Goal: Task Accomplishment & Management: Manage account settings

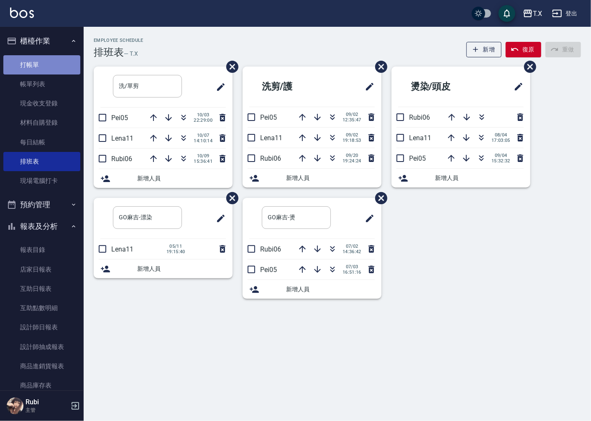
click at [45, 64] on link "打帳單" at bounding box center [41, 64] width 77 height 19
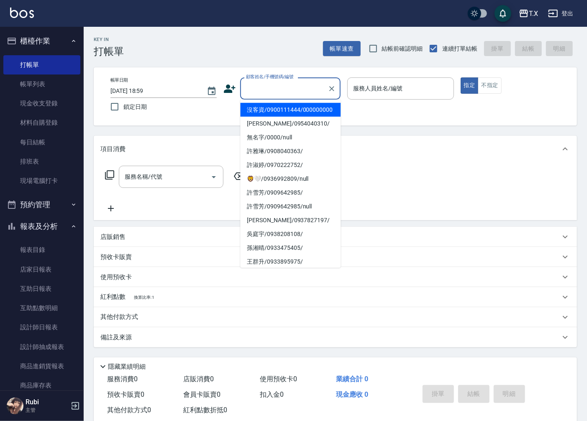
click at [272, 90] on input "顧客姓名/手機號碼/編號" at bounding box center [284, 88] width 80 height 15
click at [276, 111] on li "沒客資/0900111444/000000000" at bounding box center [290, 110] width 100 height 14
type input "沒客資/0900111444/000000000"
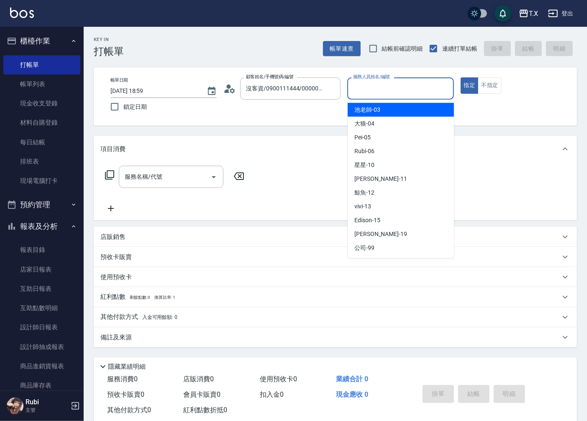
click at [370, 95] on input "服務人員姓名/編號" at bounding box center [400, 88] width 99 height 15
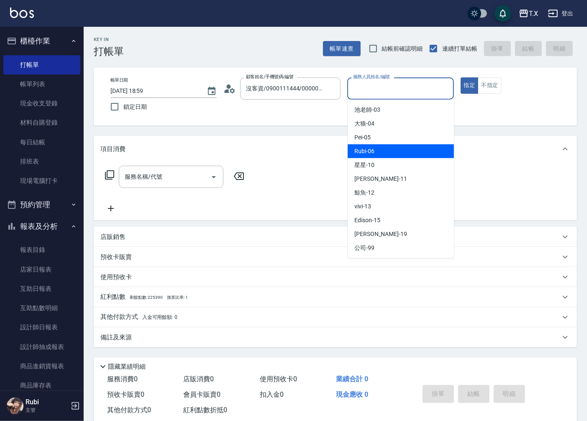
click at [370, 147] on span "Rubi -06" at bounding box center [364, 151] width 20 height 9
type input "Rubi-06"
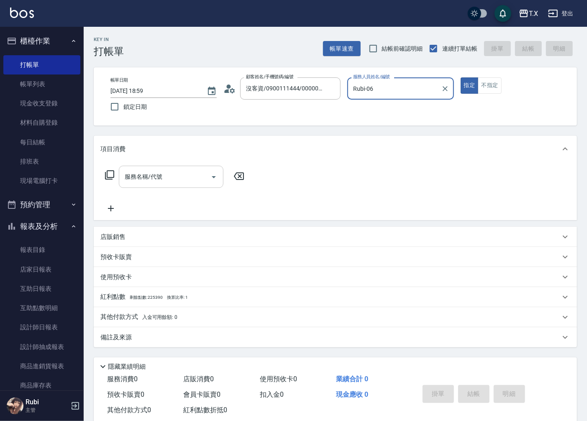
click at [143, 176] on div "服務名稱/代號 服務名稱/代號" at bounding box center [171, 177] width 105 height 22
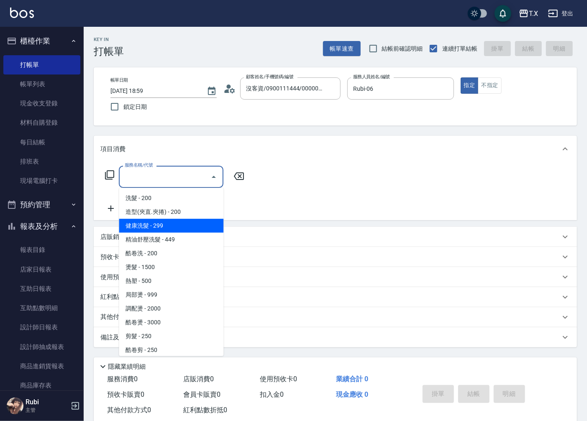
click at [185, 220] on span "健康洗髮 - 299" at bounding box center [171, 226] width 105 height 14
type input "健康洗髮(203)"
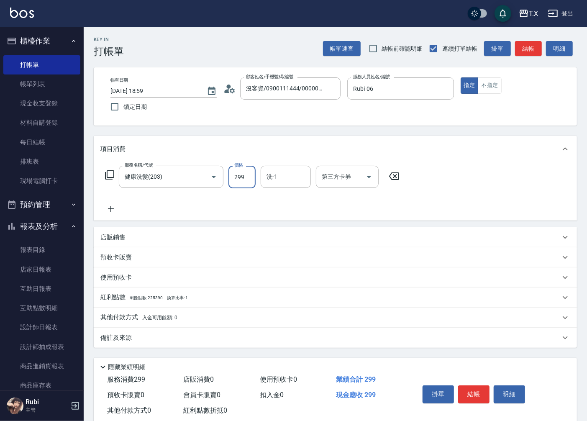
click at [237, 181] on input "299" at bounding box center [241, 177] width 27 height 23
type input "0"
type input "30"
type input "300"
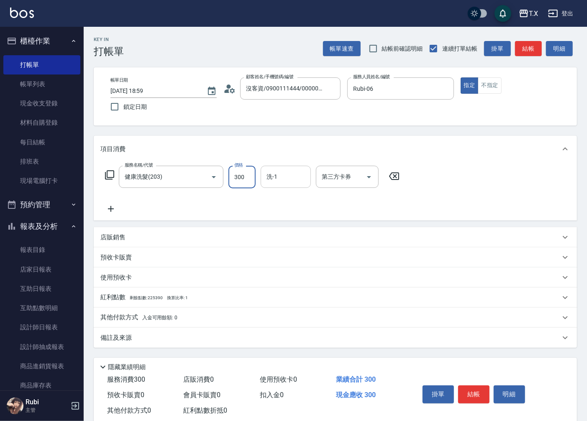
click at [284, 178] on input "洗-1" at bounding box center [285, 176] width 43 height 15
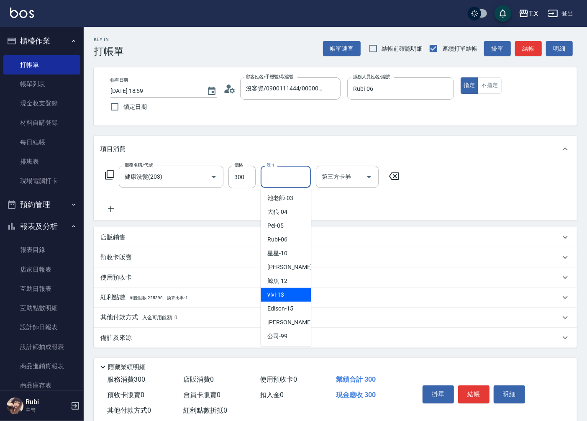
click at [295, 290] on div "vivi -13" at bounding box center [286, 295] width 50 height 14
type input "vivi-13"
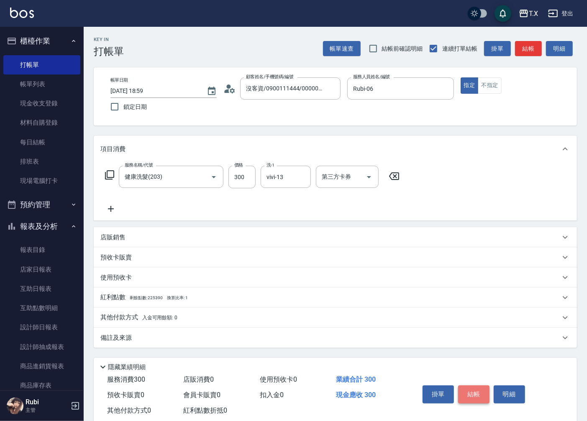
click at [470, 390] on button "結帳" at bounding box center [473, 394] width 31 height 18
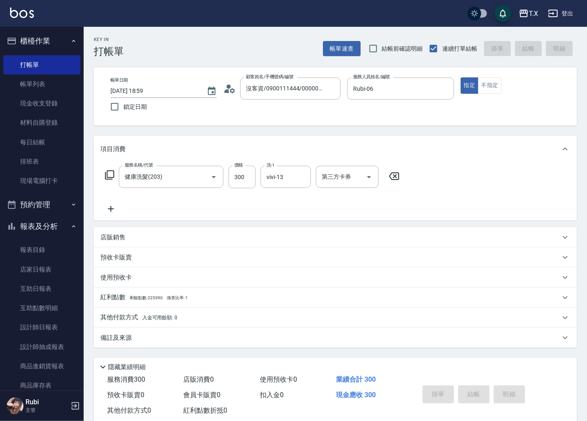
type input "0"
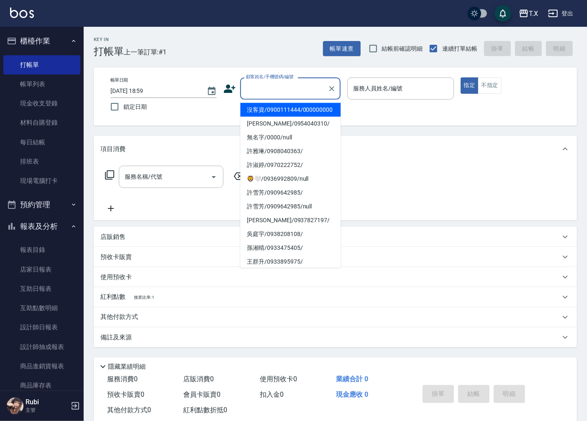
drag, startPoint x: 284, startPoint y: 91, endPoint x: 295, endPoint y: 98, distance: 13.3
click at [285, 92] on input "顧客姓名/手機號碼/編號" at bounding box center [284, 88] width 80 height 15
click at [299, 117] on li "沒客資/0900111444/000000000" at bounding box center [290, 110] width 100 height 14
type input "沒客資/0900111444/000000000"
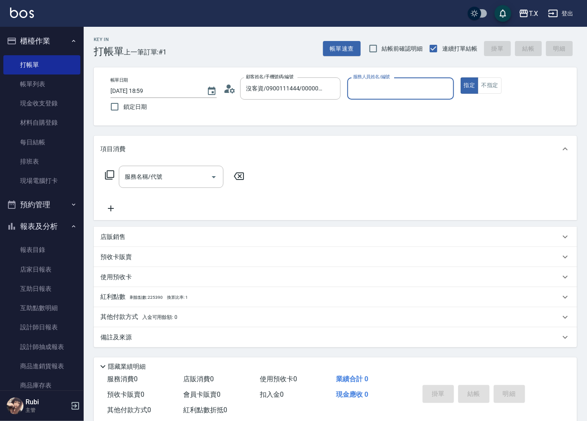
click at [374, 94] on input "服務人員姓名/編號" at bounding box center [400, 88] width 99 height 15
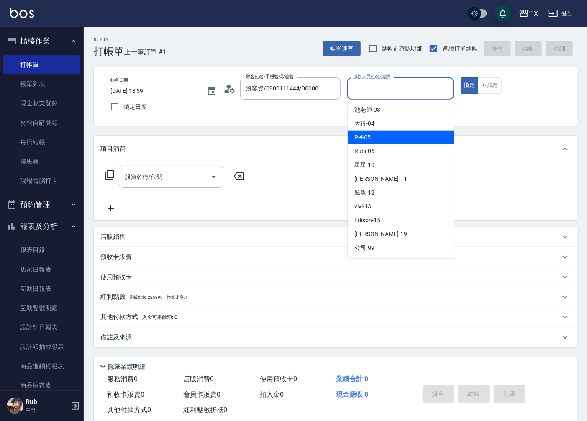
click at [388, 136] on div "Pei -05" at bounding box center [401, 137] width 106 height 14
type input "Pei-05"
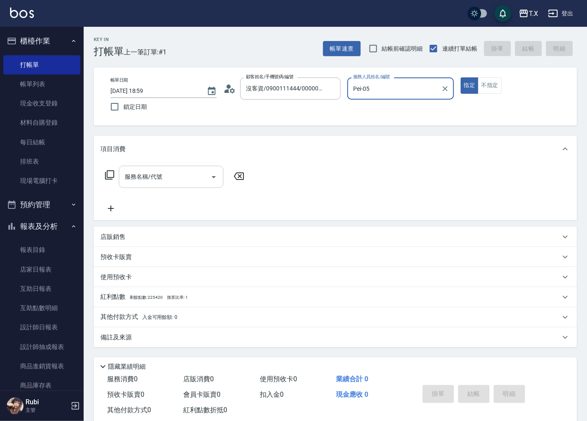
click at [181, 184] on input "服務名稱/代號" at bounding box center [165, 176] width 84 height 15
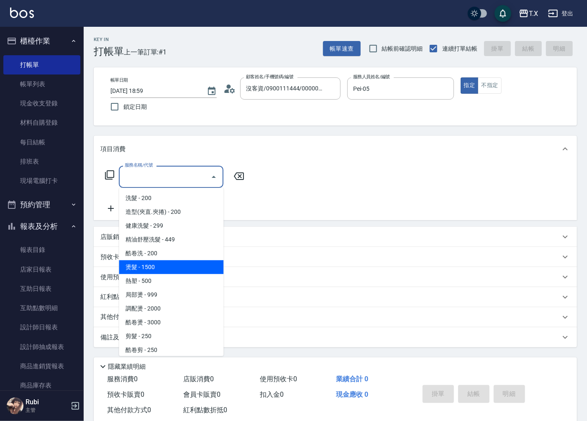
click at [164, 271] on span "燙髮 - 1500" at bounding box center [171, 267] width 105 height 14
type input "燙髮(301)"
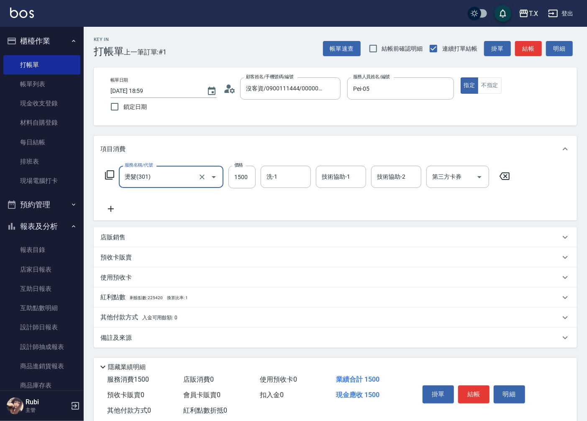
click at [111, 210] on icon at bounding box center [111, 209] width 6 height 6
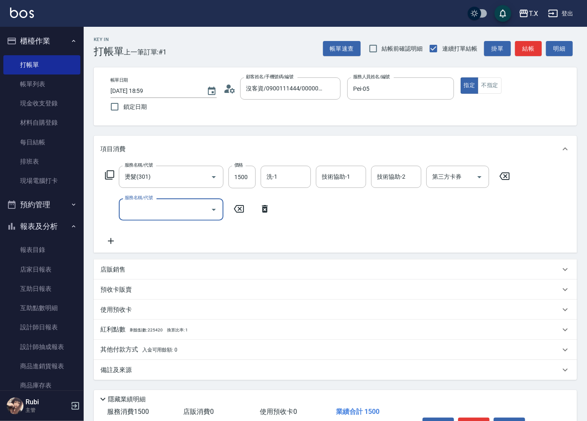
click at [149, 213] on input "服務名稱/代號" at bounding box center [165, 209] width 84 height 15
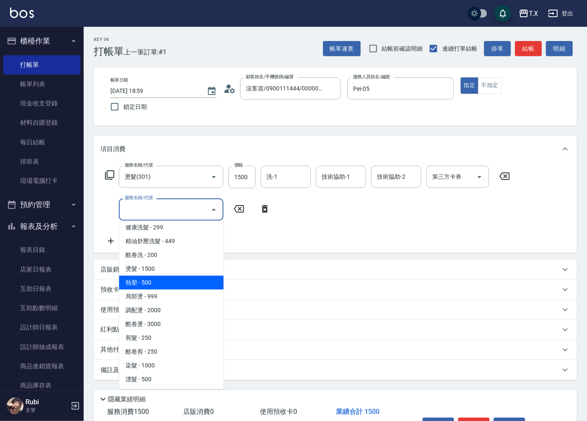
scroll to position [46, 0]
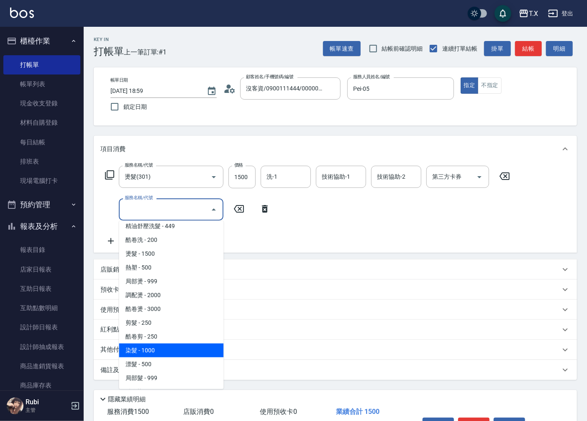
click at [174, 352] on span "染髮 - 1000" at bounding box center [171, 350] width 105 height 14
type input "250"
type input "染髮(501)"
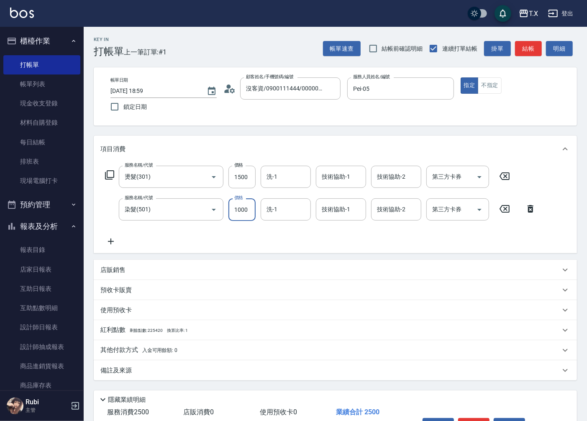
click at [240, 209] on input "1000" at bounding box center [241, 209] width 27 height 23
type input "1"
type input "150"
type input "160"
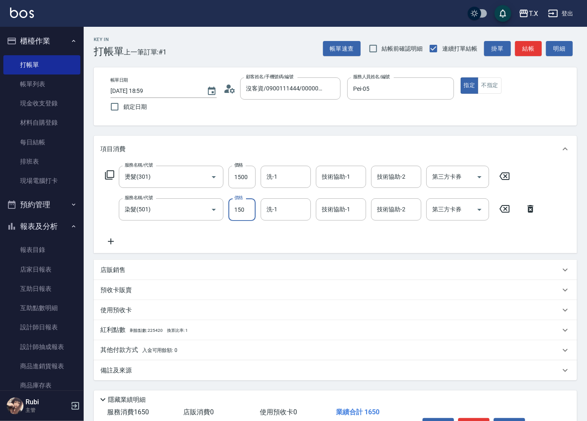
type input "1500"
type input "300"
type input "1500"
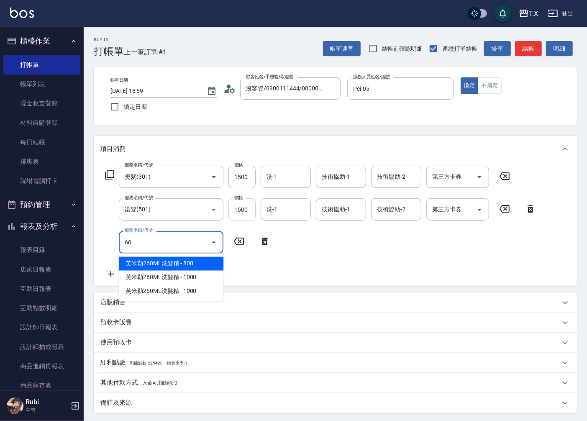
type input "601"
type input "330"
type input "自備護髮(601)"
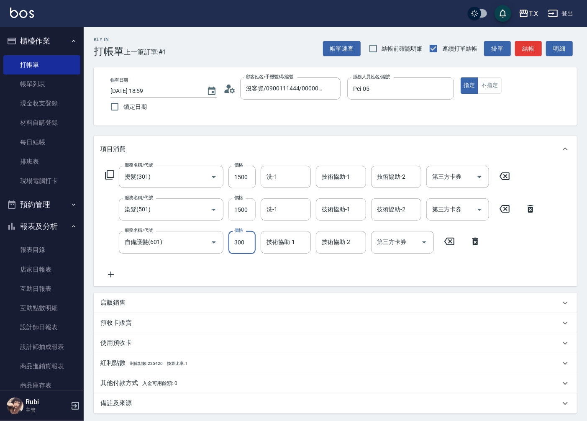
type input "5"
type input "300"
type input "500"
type input "350"
type input "500"
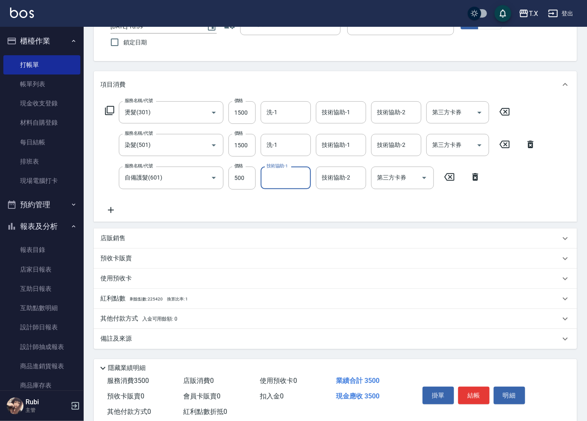
scroll to position [85, 0]
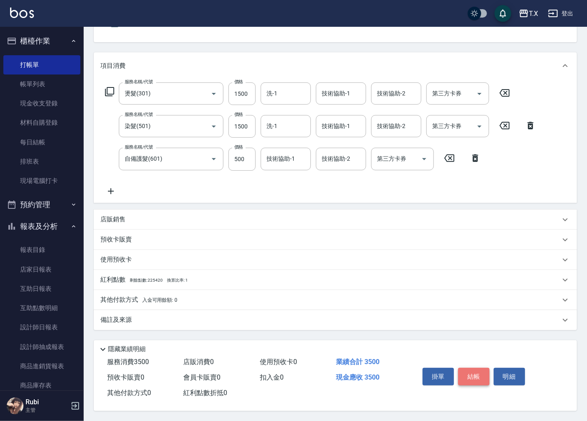
click at [488, 372] on button "結帳" at bounding box center [473, 377] width 31 height 18
type input "[DATE] 19:00"
type input "0"
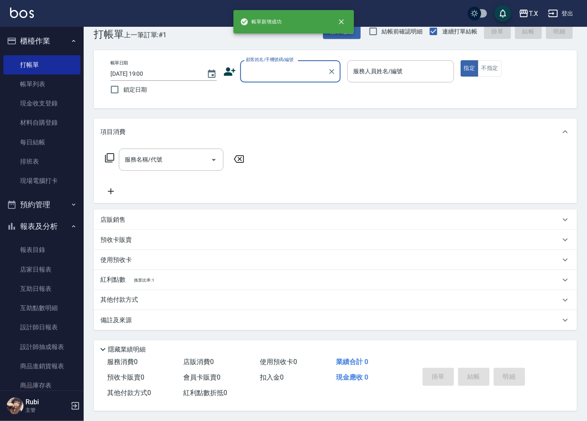
scroll to position [0, 0]
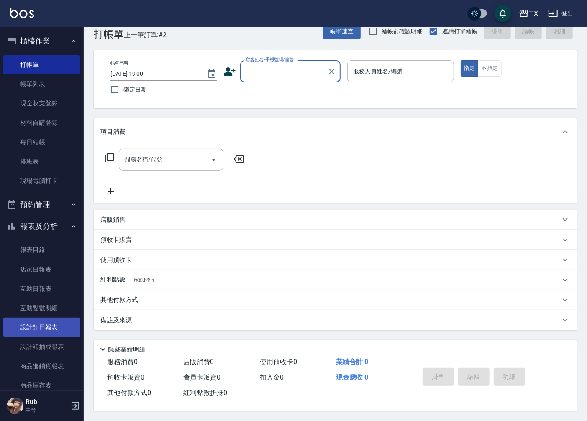
click at [40, 327] on link "設計師日報表" at bounding box center [41, 326] width 77 height 19
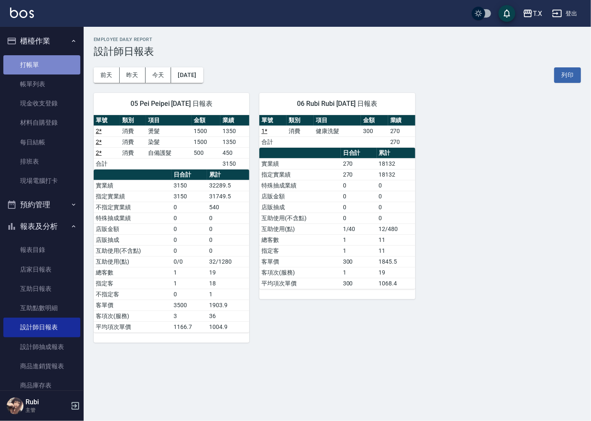
click at [60, 59] on link "打帳單" at bounding box center [41, 64] width 77 height 19
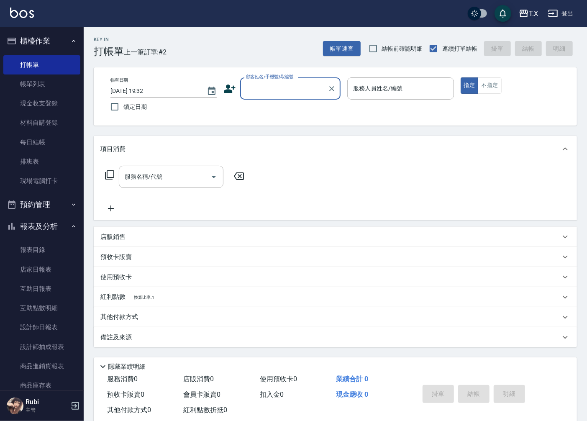
click at [262, 84] on input "顧客姓名/手機號碼/編號" at bounding box center [284, 88] width 80 height 15
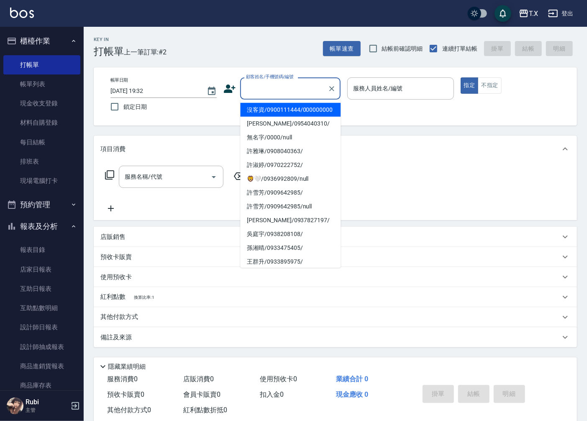
click at [255, 112] on li "沒客資/0900111444/000000000" at bounding box center [290, 110] width 100 height 14
type input "沒客資/0900111444/000000000"
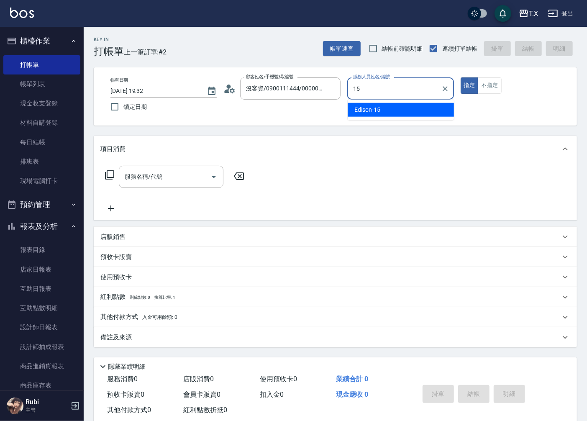
type input "1"
type input "Pei-05"
type button "true"
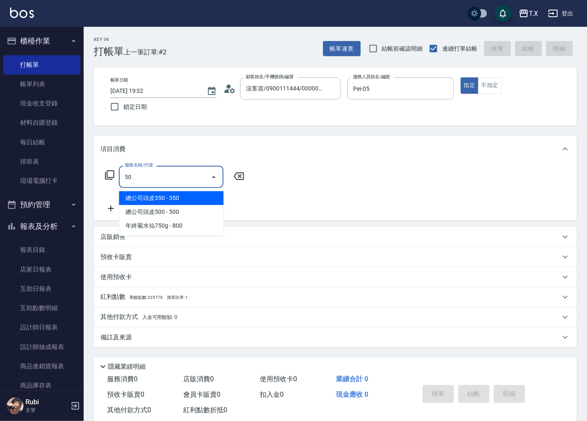
type input "501"
type input "100"
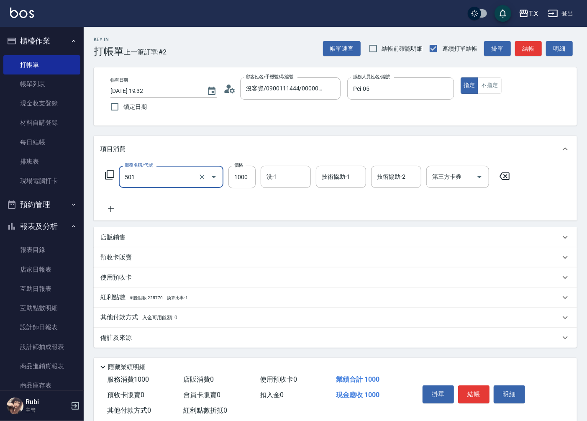
type input "染髮(501)"
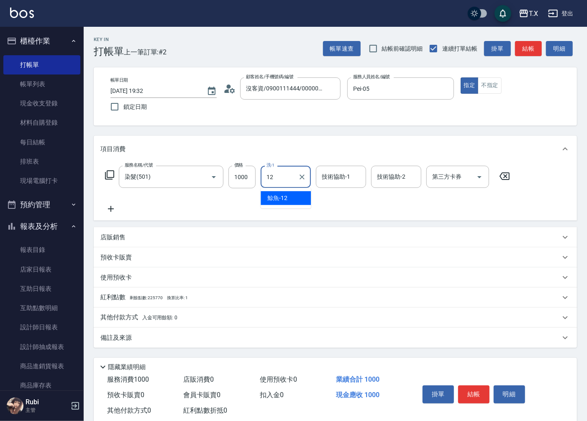
type input "鯨魚-12"
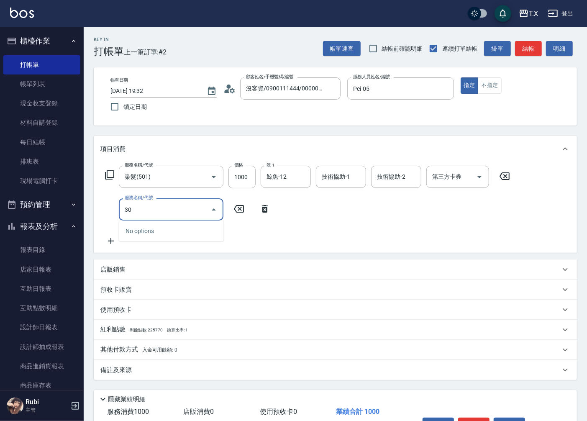
type input "301"
type input "250"
type input "燙髮(301)"
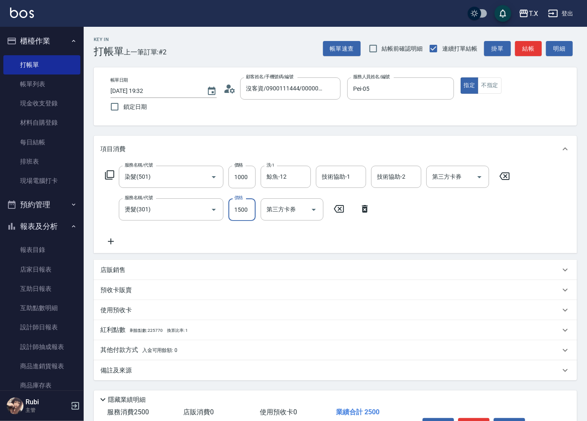
type input "1"
type input "100"
type input "140"
type input "110"
type input "1400"
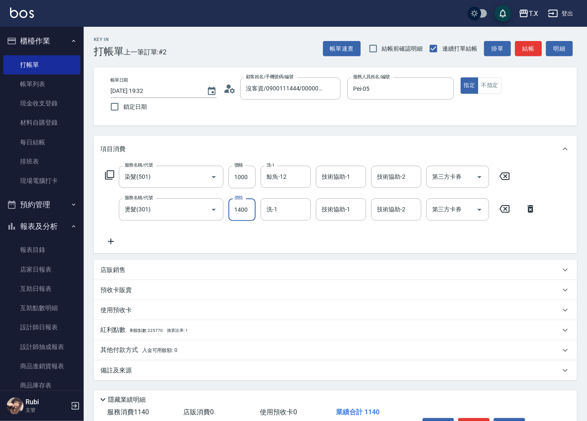
type input "240"
type input "1400"
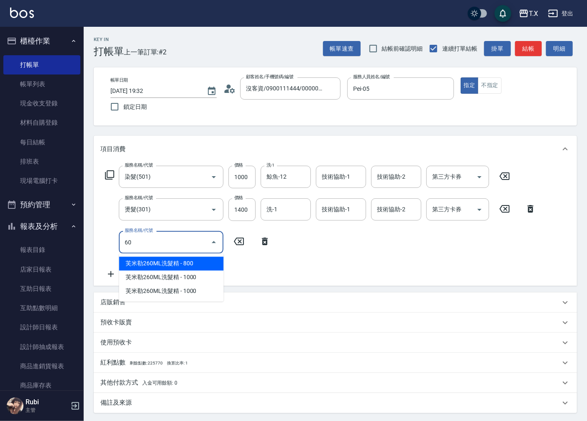
type input "608"
type input "310"
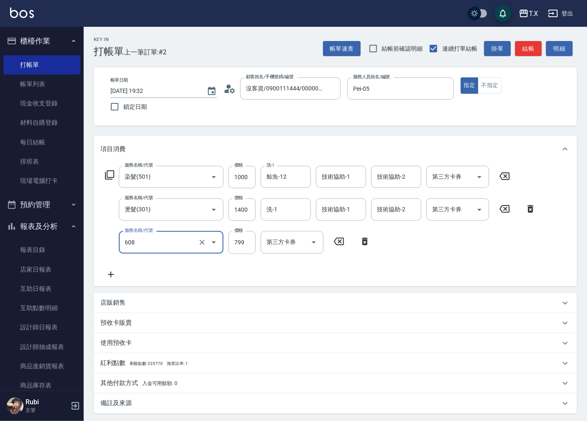
type input "自購二段(608)"
type input "1"
type input "240"
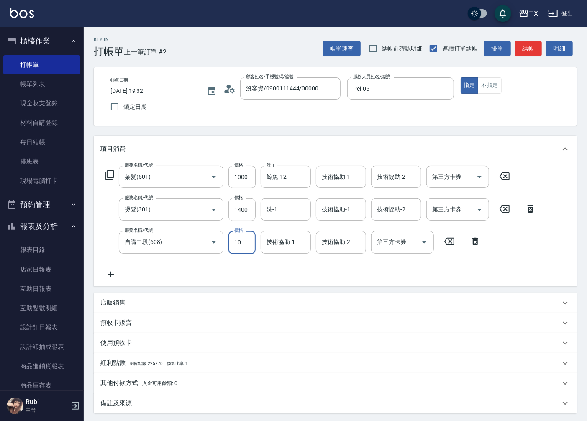
type input "100"
type input "250"
type input "1000"
type input "340"
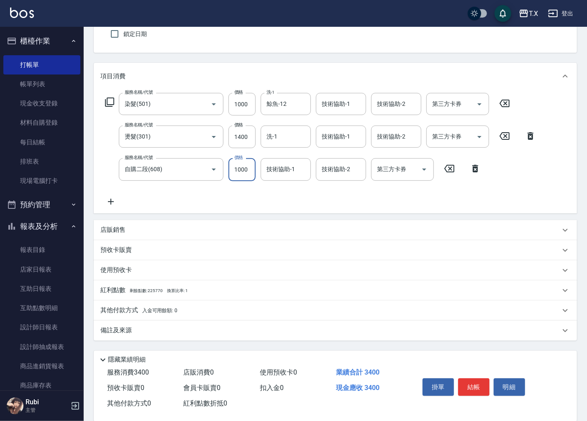
scroll to position [85, 0]
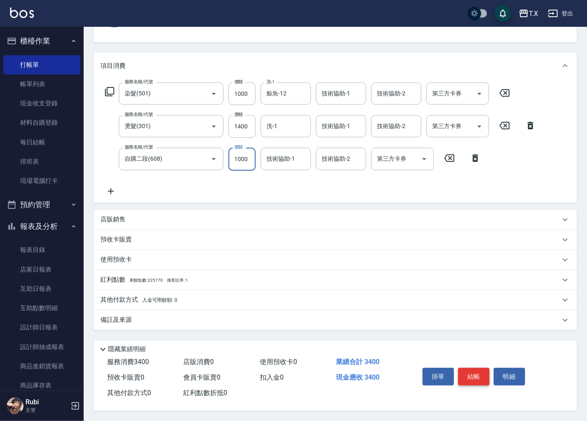
type input "1000"
click at [473, 373] on button "結帳" at bounding box center [473, 377] width 31 height 18
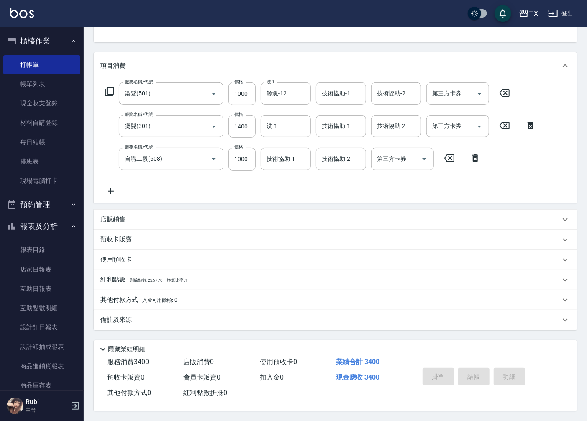
type input "0"
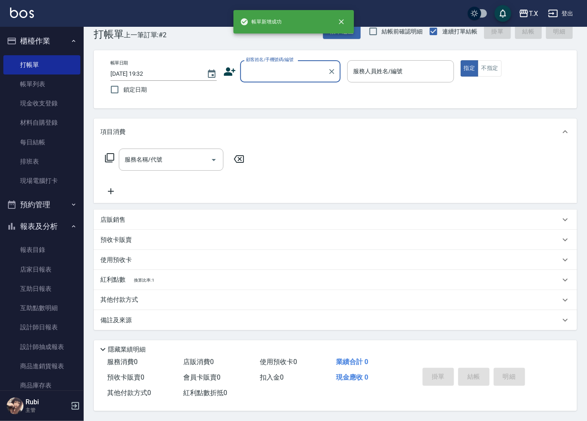
scroll to position [0, 0]
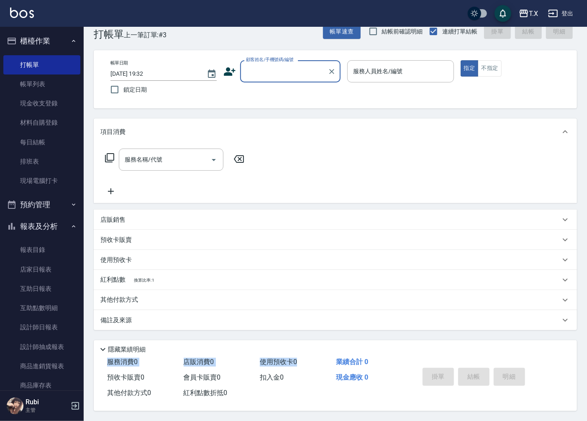
drag, startPoint x: 325, startPoint y: 350, endPoint x: 331, endPoint y: 309, distance: 41.5
click at [325, 350] on div "隱藏業績明細 服務消費 0 店販消費 0 使用預收卡 0 業績合計 0 預收卡販賣 0 會員卡販賣 0 扣入金 0 現金應收 0 其他付款方式 0 紅利點數折…" at bounding box center [335, 375] width 483 height 71
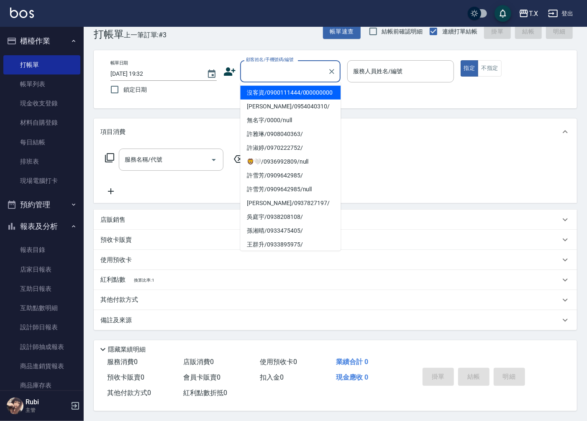
click at [295, 73] on input "顧客姓名/手機號碼/編號" at bounding box center [284, 71] width 80 height 15
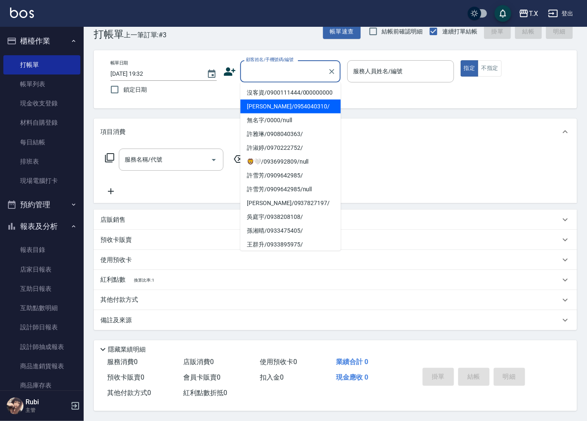
click at [279, 111] on li "[PERSON_NAME]/0954040310/" at bounding box center [290, 107] width 100 height 14
type input "[PERSON_NAME]/0954040310/"
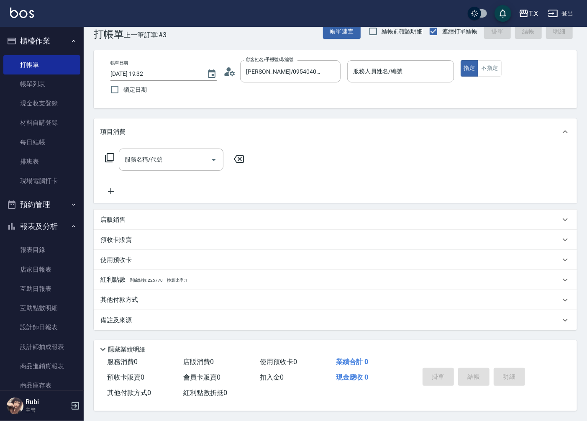
click at [281, 90] on div "帳單日期 [DATE] 19:32 鎖定日期 顧客姓名/手機號碼/編號 [PERSON_NAME]/0954040310/ 顧客姓名/手機號碼/編號 服務人員…" at bounding box center [335, 79] width 463 height 38
type input "[PERSON_NAME]-11"
click at [332, 68] on icon "Clear" at bounding box center [331, 71] width 8 height 8
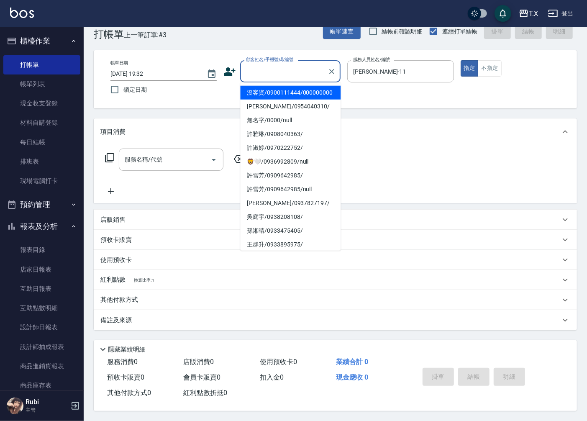
click at [302, 64] on input "顧客姓名/手機號碼/編號" at bounding box center [284, 71] width 80 height 15
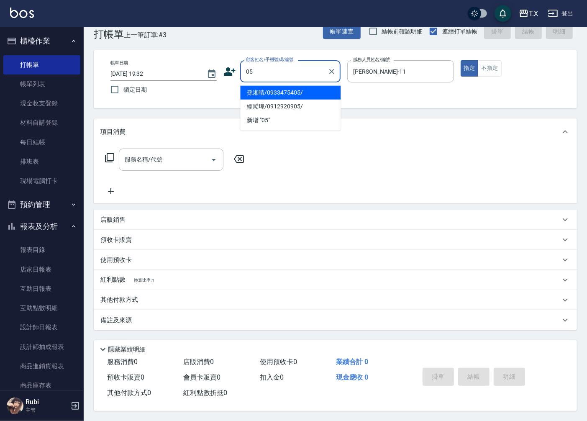
type input "孫湘晴/0933475405/"
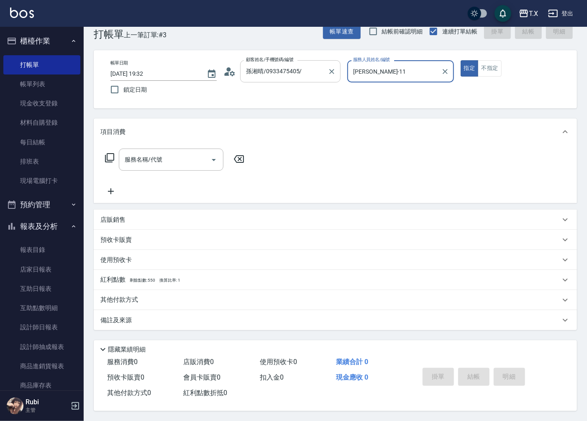
type input "大狼-04"
click at [440, 68] on button "Clear" at bounding box center [445, 72] width 12 height 12
click at [329, 66] on button "Clear" at bounding box center [332, 72] width 12 height 12
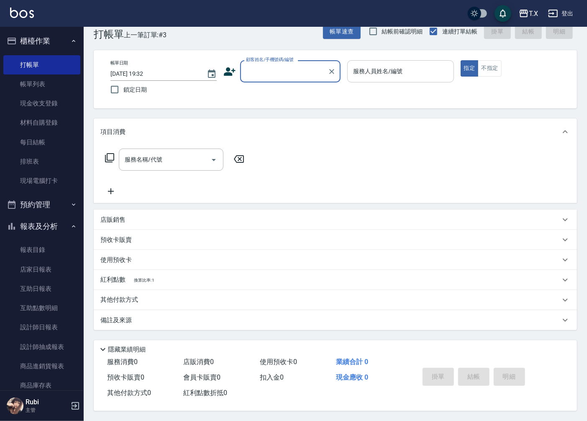
click at [302, 70] on input "顧客姓名/手機號碼/編號" at bounding box center [284, 71] width 80 height 15
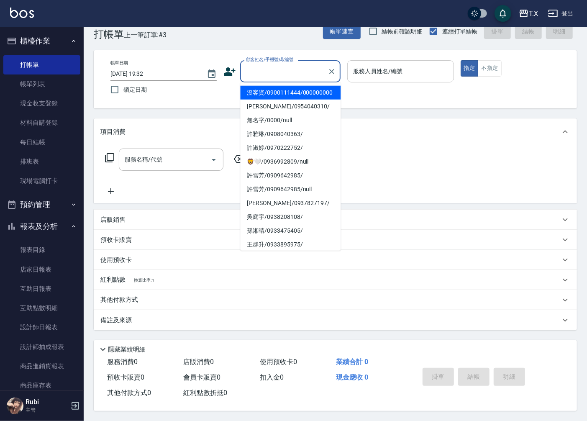
click at [269, 94] on li "沒客資/0900111444/000000000" at bounding box center [290, 93] width 100 height 14
type input "沒客資/0900111444/000000000"
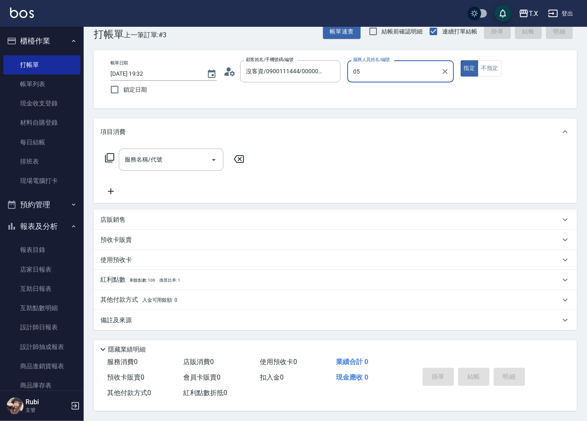
type input "Pei-05"
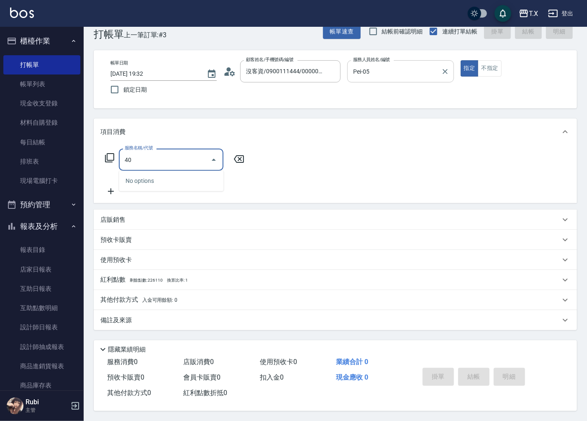
type input "401"
type input "20"
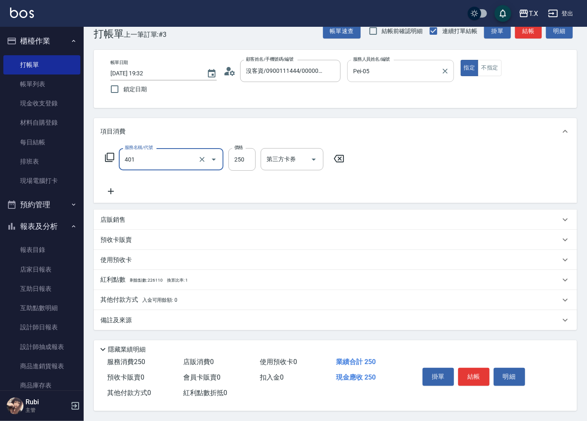
type input "剪髮(401)"
type input "0"
type input "20"
type input "200"
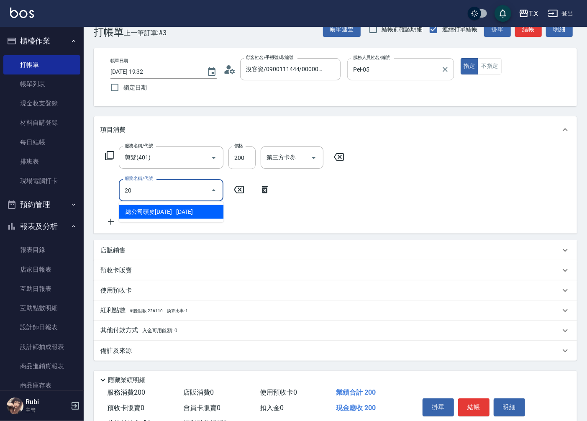
type input "201"
type input "40"
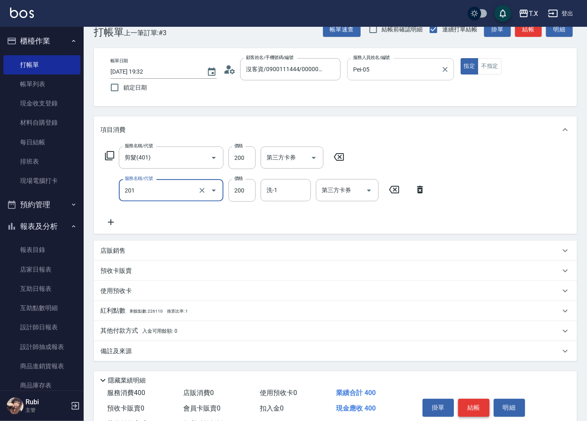
type input "洗髮(201)"
click at [470, 406] on button "結帳" at bounding box center [473, 408] width 31 height 18
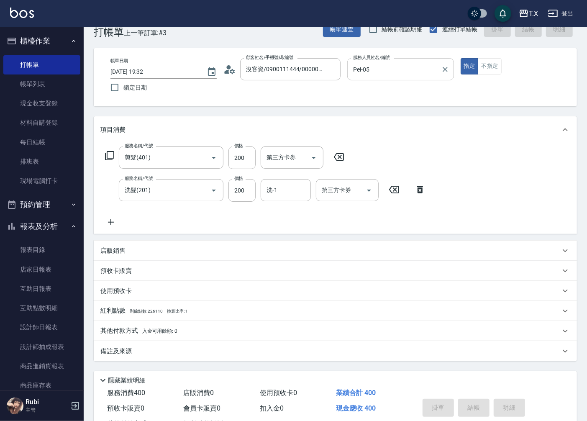
type input "[DATE] 19:40"
type input "0"
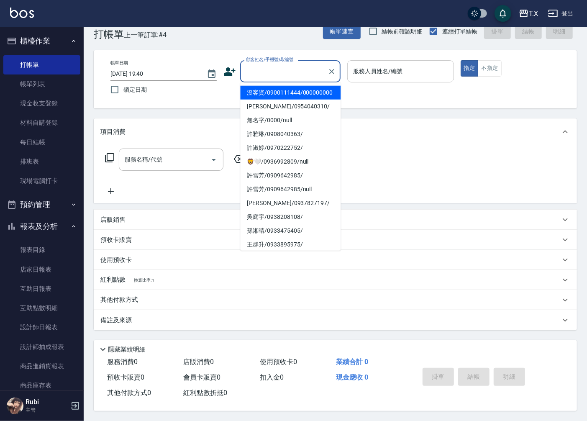
click at [289, 67] on input "顧客姓名/手機號碼/編號" at bounding box center [284, 71] width 80 height 15
click at [291, 93] on li "沒客資/0900111444/000000000" at bounding box center [290, 93] width 100 height 14
type input "沒客資/0900111444/000000000"
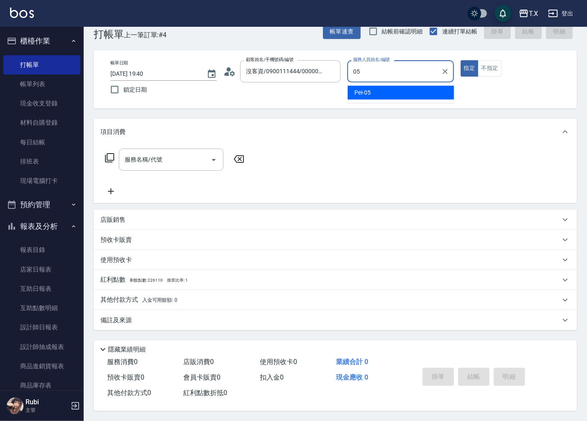
type input "Pei-05"
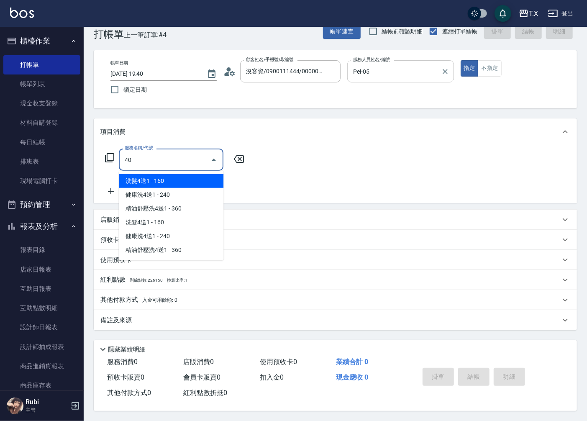
type input "401"
type input "20"
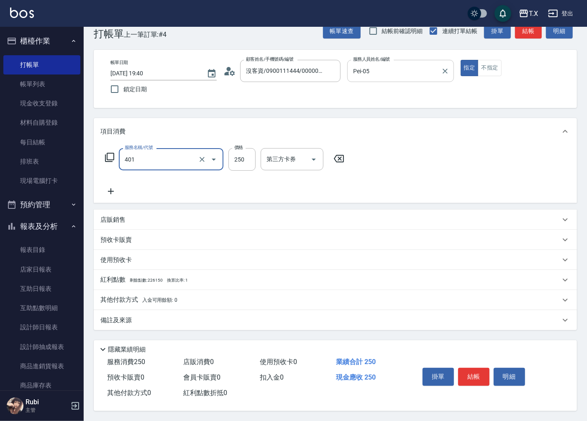
type input "剪髮(401)"
type input "0"
type input "20"
type input "200"
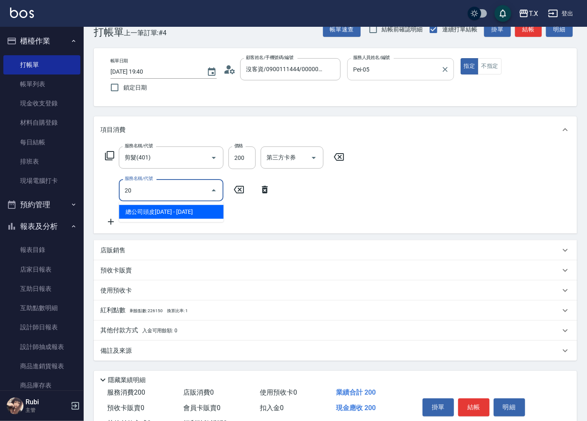
type input "201"
type input "40"
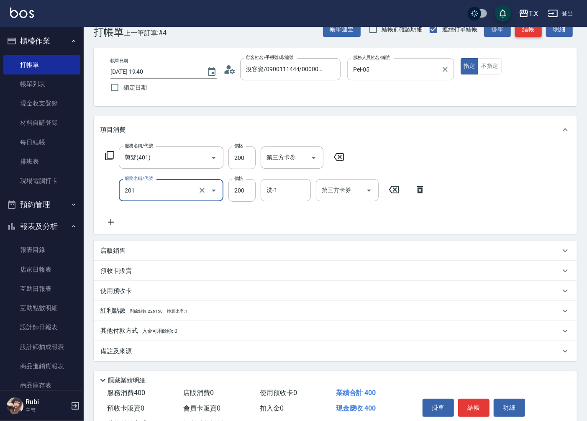
type input "洗髮(201)"
click at [522, 33] on button "結帳" at bounding box center [528, 29] width 27 height 15
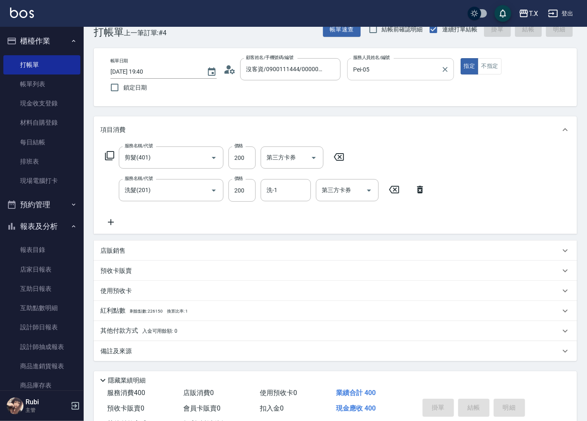
type input "[DATE] 19:41"
type input "0"
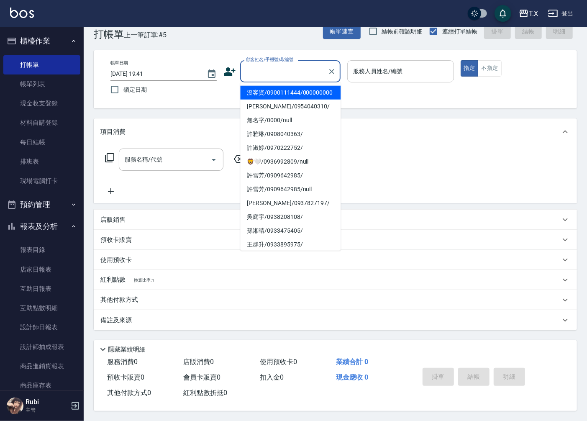
click at [281, 64] on input "顧客姓名/手機號碼/編號" at bounding box center [284, 71] width 80 height 15
click at [274, 89] on li "沒客資/0900111444/000000000" at bounding box center [290, 93] width 100 height 14
type input "沒客資/0900111444/000000000"
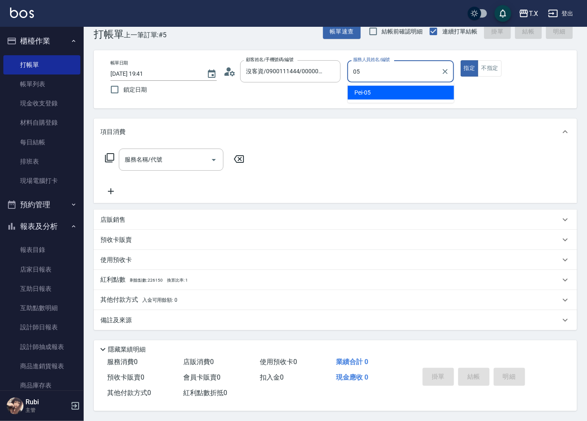
type input "Pei-05"
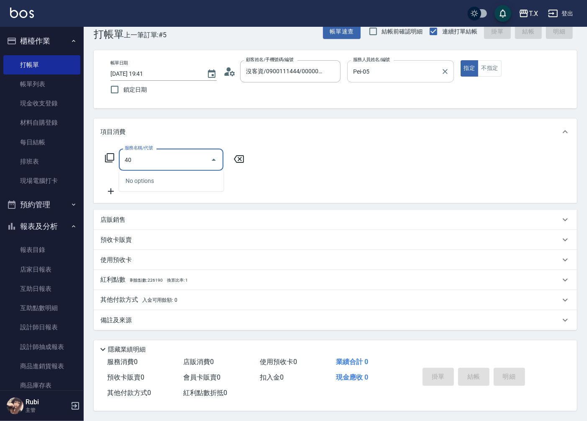
type input "401"
type input "20"
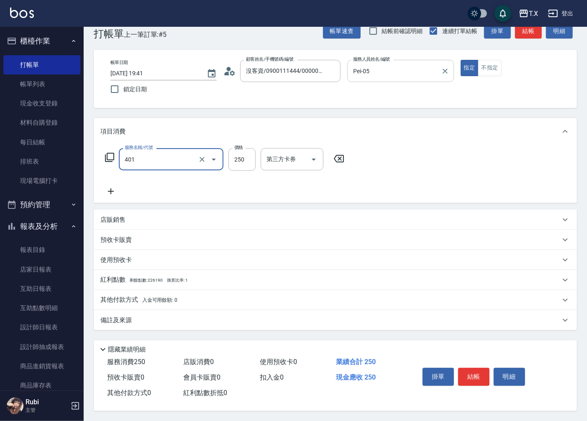
type input "剪髮(401)"
type input "0"
type input "20"
type input "200"
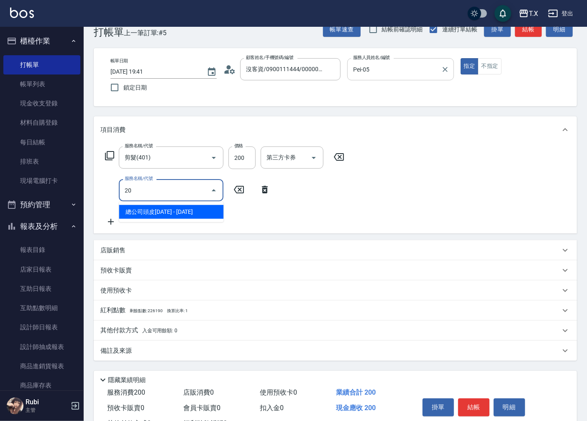
type input "201"
type input "40"
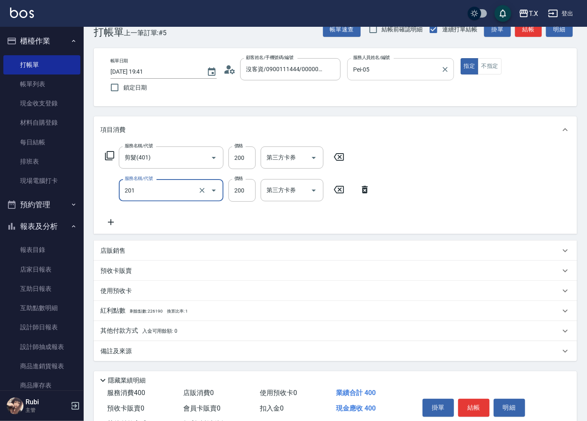
type input "洗髮(201)"
type input "20"
type input "40"
type input "0"
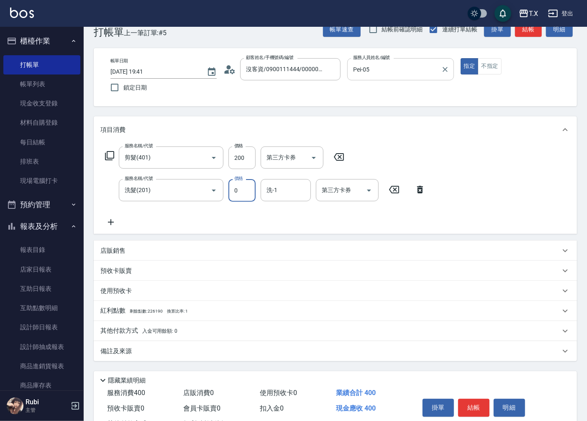
type input "20"
type input "30"
type input "50"
type input "300"
type input "鯨魚-12"
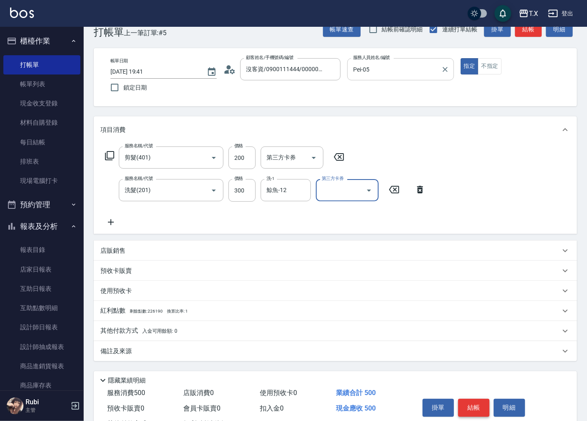
click at [475, 408] on button "結帳" at bounding box center [473, 408] width 31 height 18
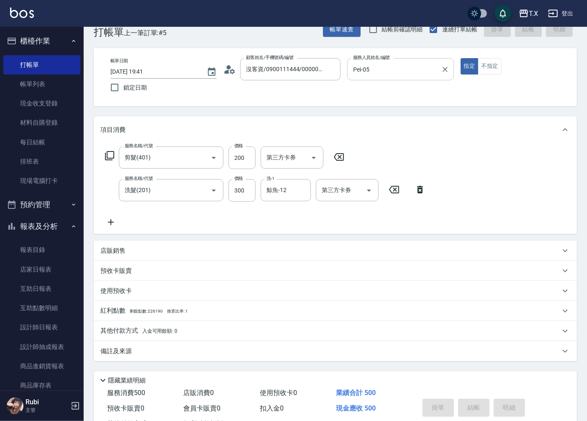
type input "0"
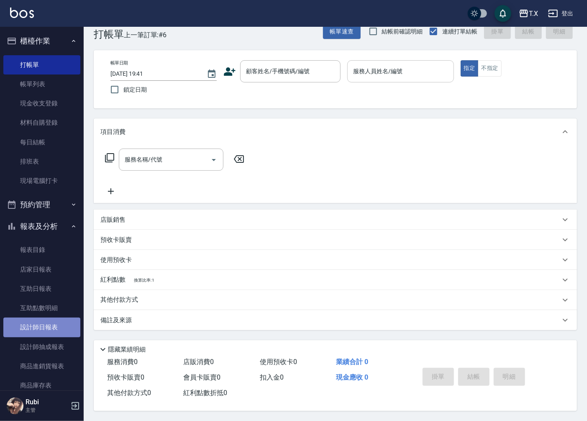
click at [64, 325] on link "設計師日報表" at bounding box center [41, 326] width 77 height 19
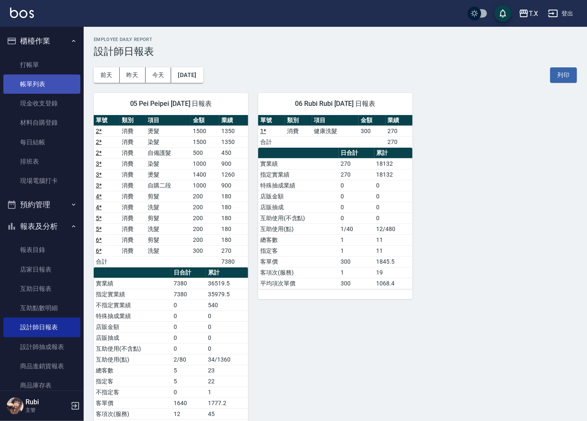
click at [52, 88] on link "帳單列表" at bounding box center [41, 83] width 77 height 19
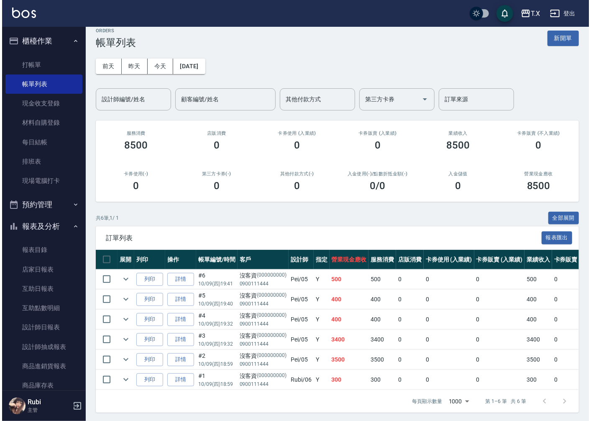
scroll to position [18, 0]
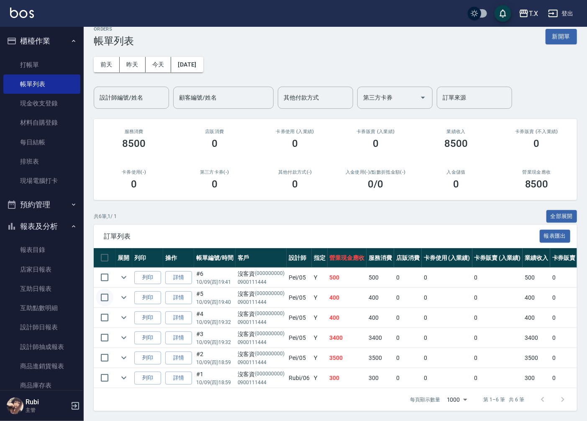
click at [101, 293] on input "checkbox" at bounding box center [105, 298] width 18 height 18
checkbox input "true"
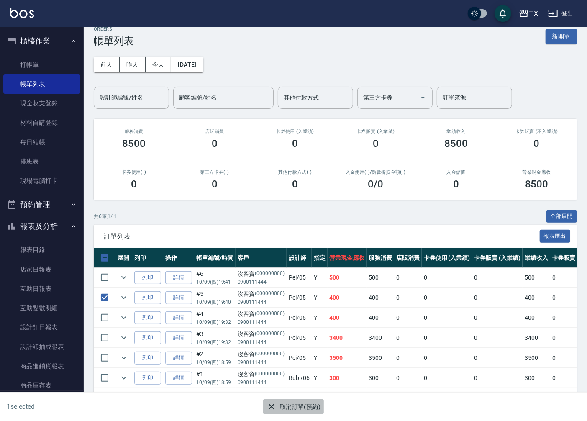
click at [291, 408] on button "取消訂單(預約)" at bounding box center [293, 406] width 61 height 15
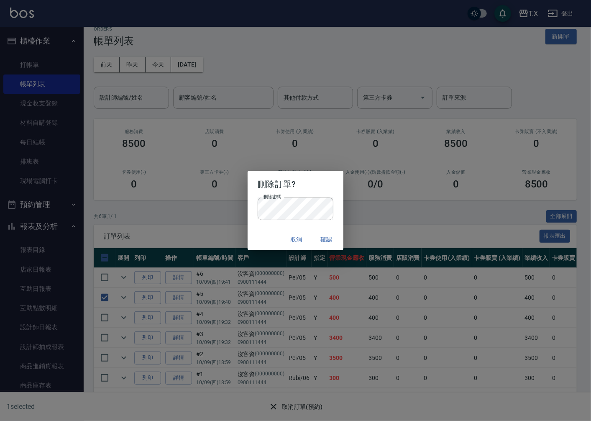
click at [314, 189] on h2 "刪除訂單?" at bounding box center [295, 184] width 95 height 27
click at [325, 245] on button "確認" at bounding box center [326, 239] width 27 height 15
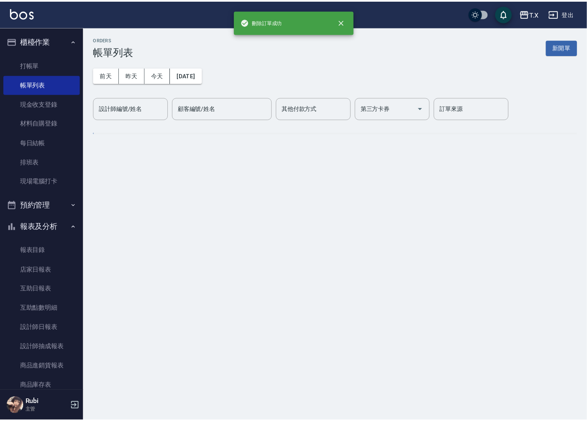
scroll to position [0, 0]
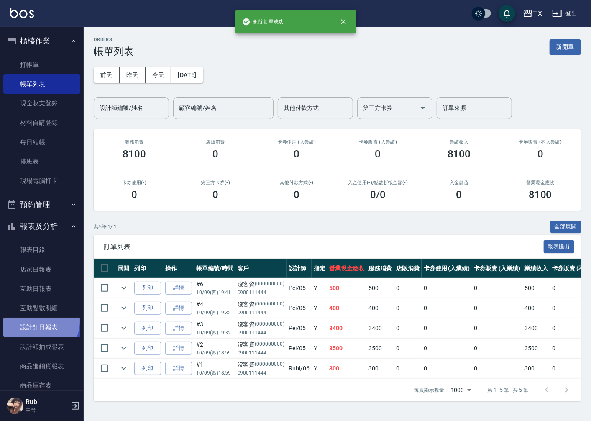
click at [36, 321] on link "設計師日報表" at bounding box center [41, 326] width 77 height 19
